Goal: Navigation & Orientation: Find specific page/section

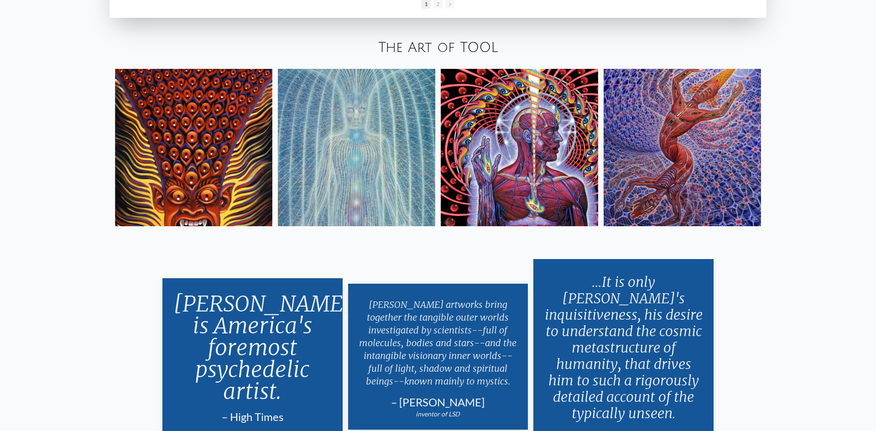
scroll to position [1868, 0]
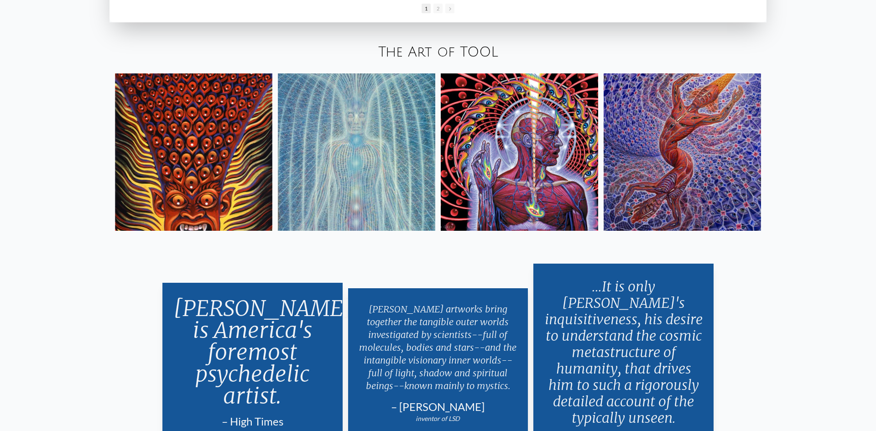
click at [450, 53] on link "The Art of TOOL" at bounding box center [438, 52] width 120 height 15
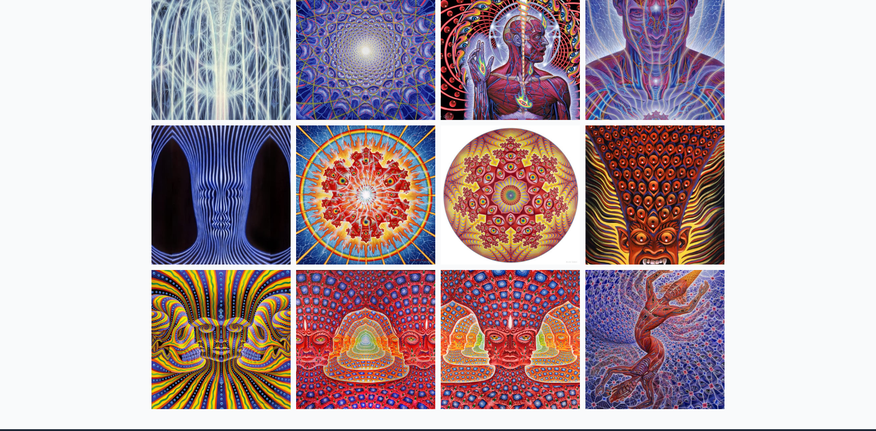
scroll to position [262, 0]
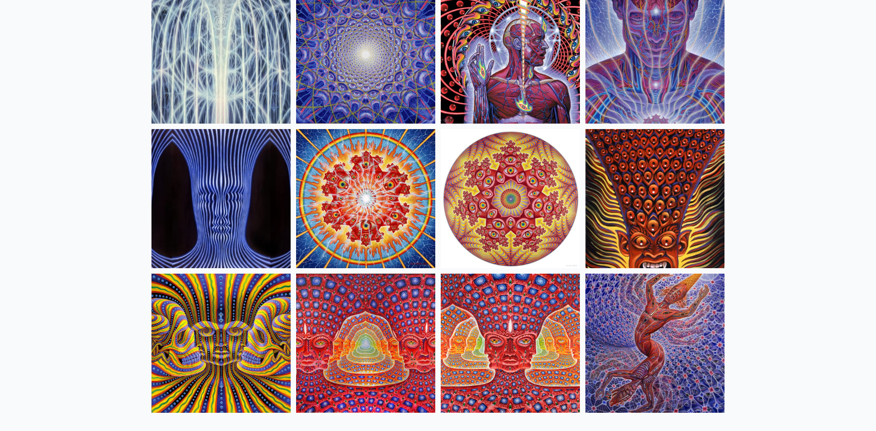
click at [659, 207] on img at bounding box center [655, 198] width 139 height 139
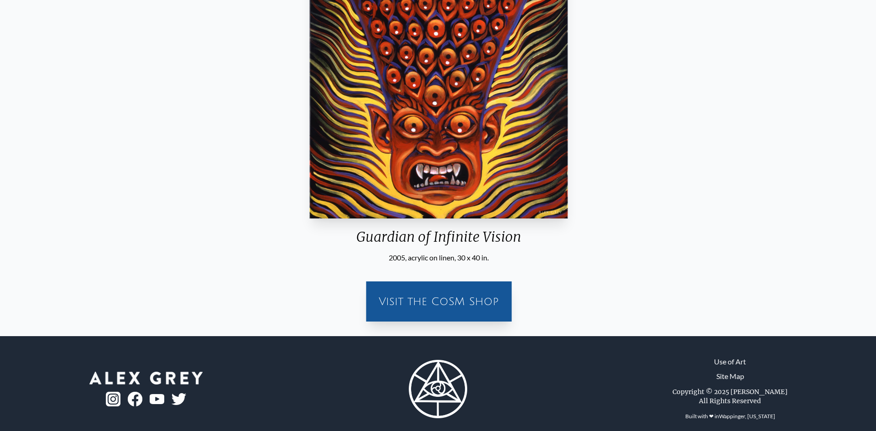
scroll to position [224, 0]
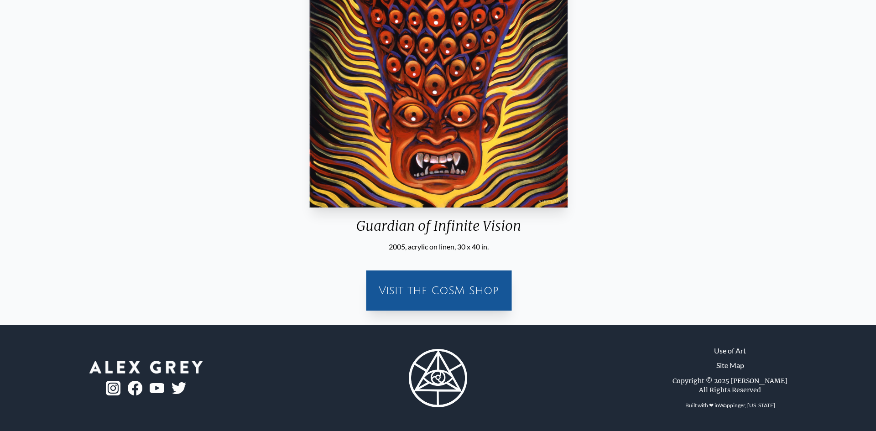
click at [439, 291] on div "Visit the CoSM Shop" at bounding box center [439, 290] width 135 height 29
